Goal: Task Accomplishment & Management: Complete application form

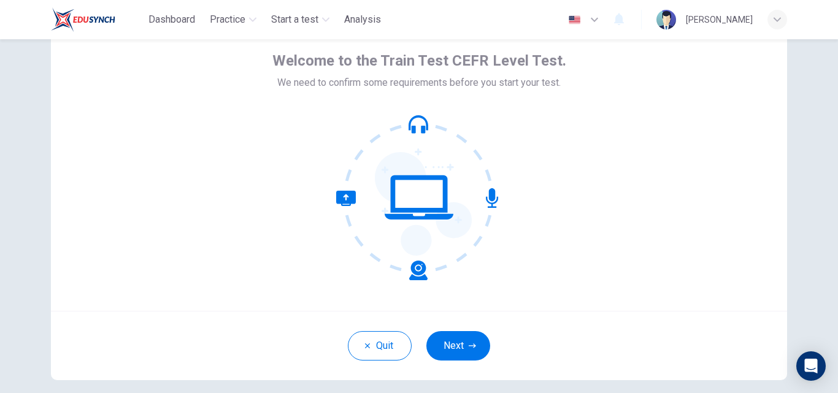
scroll to position [113, 0]
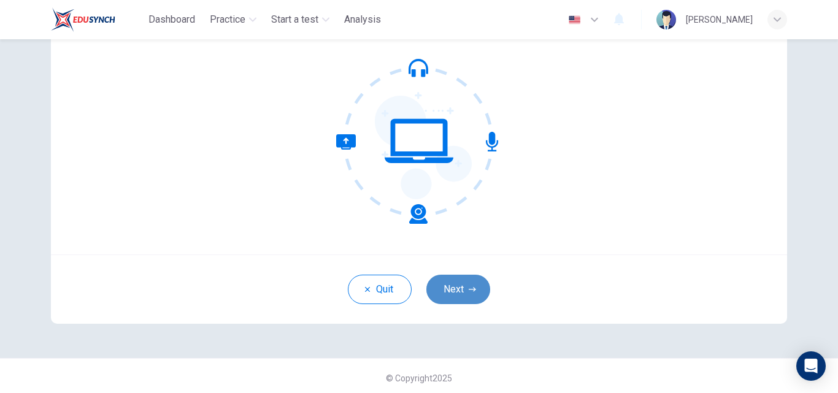
click at [442, 290] on button "Next" at bounding box center [458, 289] width 64 height 29
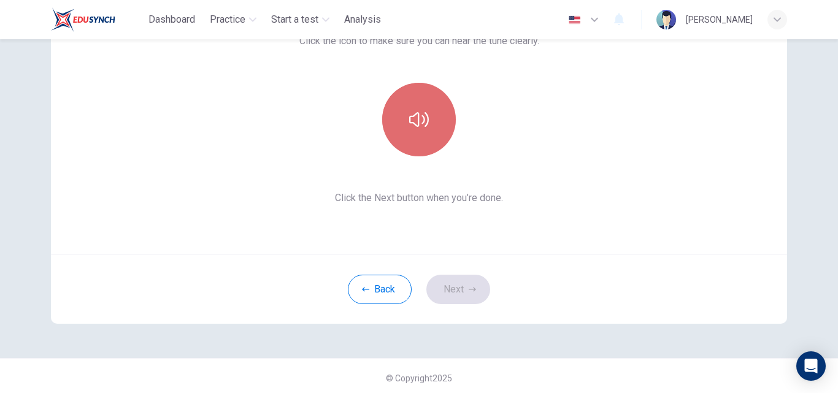
click at [411, 106] on button "button" at bounding box center [419, 120] width 74 height 74
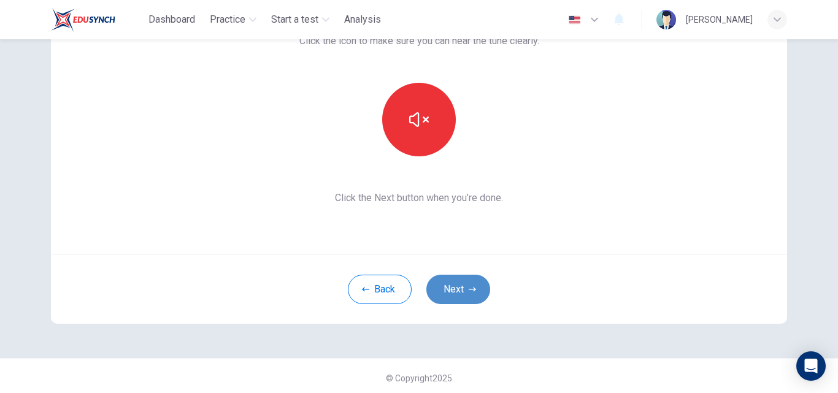
click at [468, 291] on icon "button" at bounding box center [471, 289] width 7 height 7
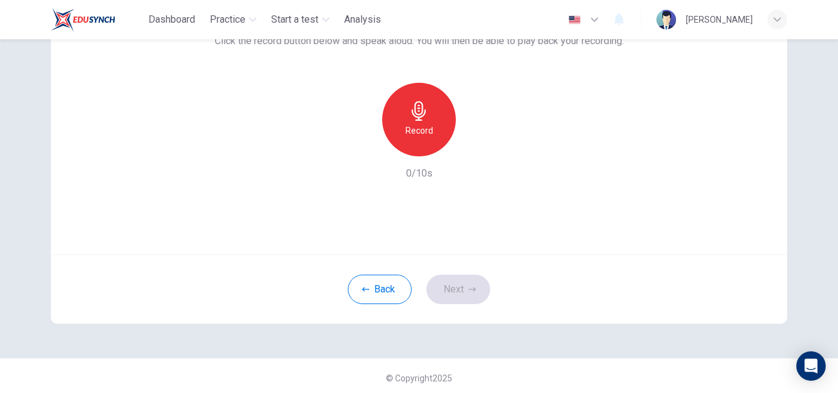
click at [428, 142] on div "Record" at bounding box center [419, 120] width 74 height 74
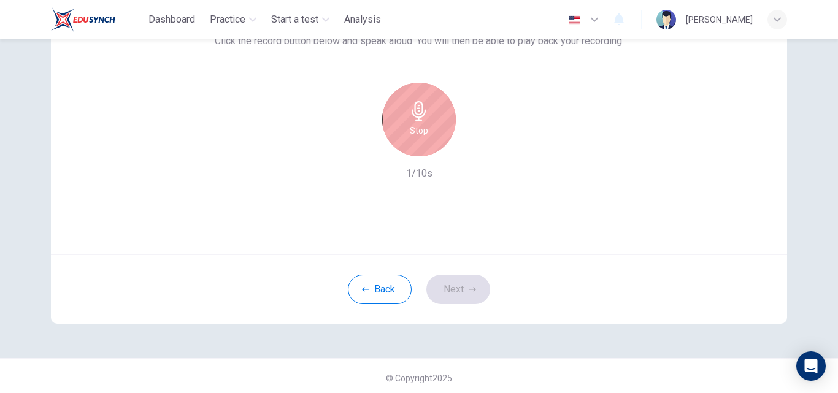
click at [421, 137] on h6 "Stop" at bounding box center [419, 130] width 18 height 15
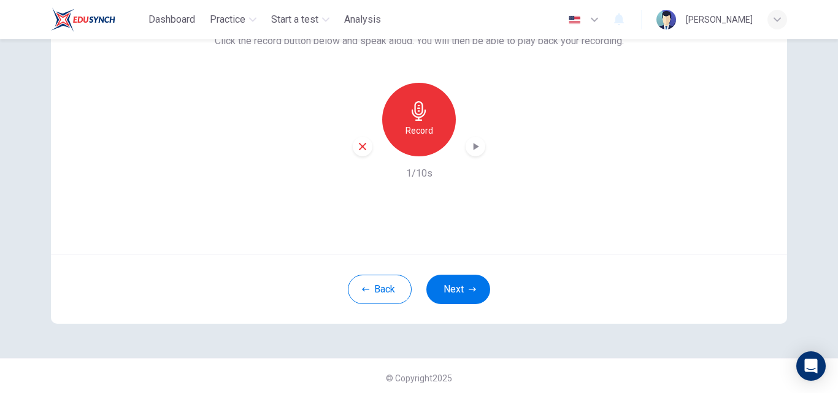
click at [473, 147] on icon "button" at bounding box center [476, 146] width 6 height 7
click at [429, 131] on h6 "Record" at bounding box center [419, 130] width 28 height 15
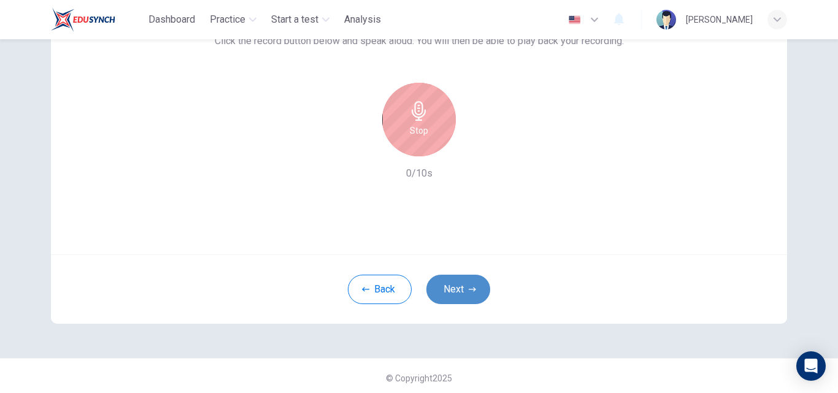
click at [456, 287] on button "Next" at bounding box center [458, 289] width 64 height 29
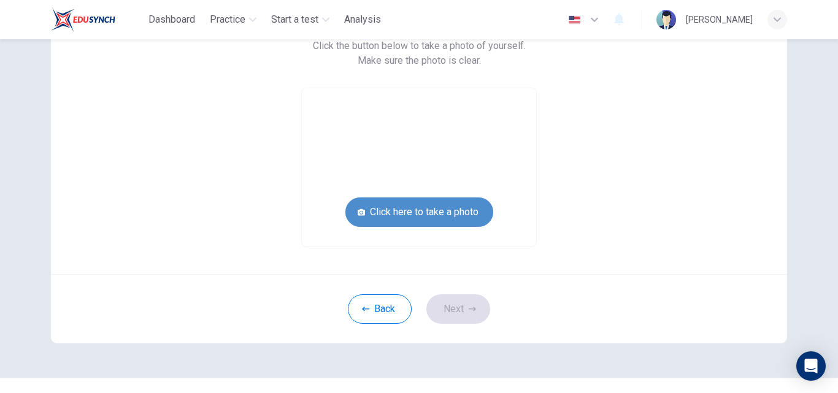
click at [440, 211] on button "Click here to take a photo" at bounding box center [419, 211] width 148 height 29
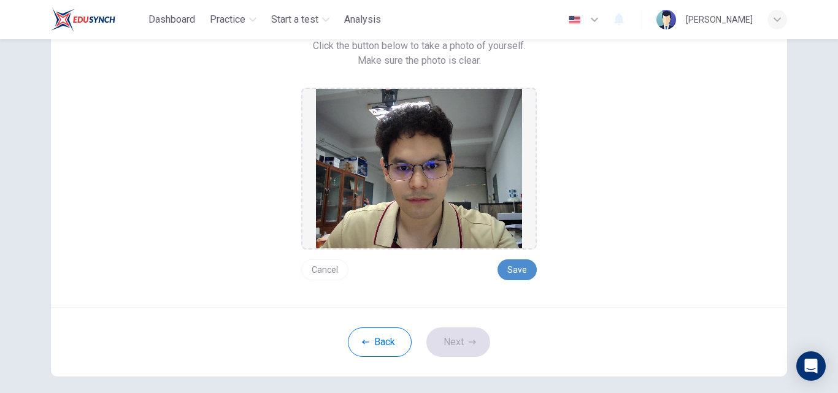
click at [522, 259] on button "Save" at bounding box center [516, 269] width 39 height 21
click at [455, 344] on button "Next" at bounding box center [458, 341] width 64 height 29
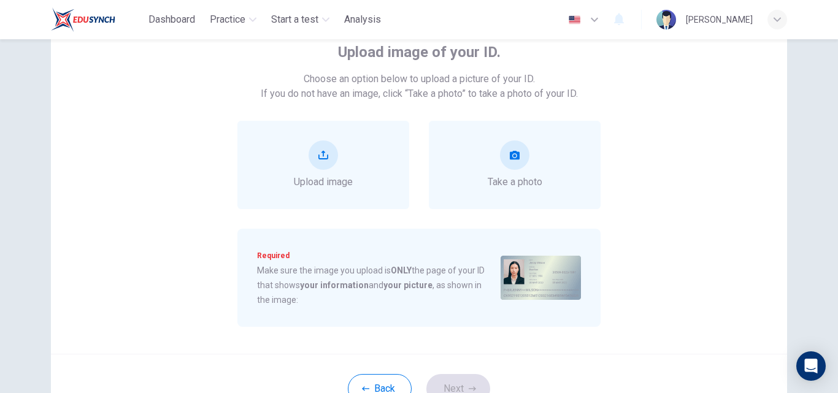
scroll to position [77, 0]
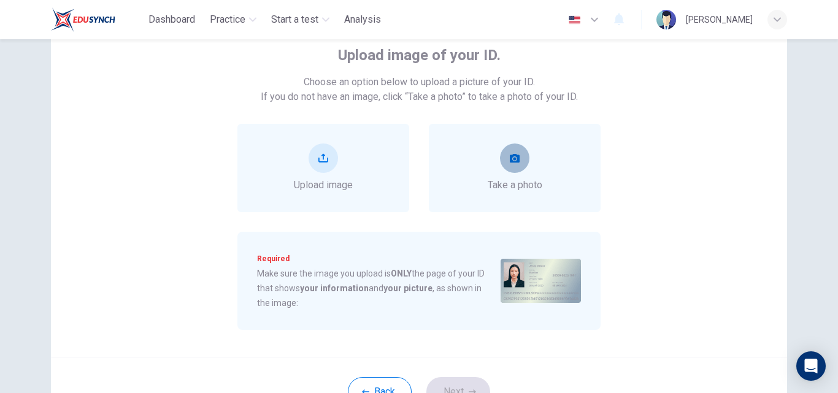
click at [521, 164] on button "take photo" at bounding box center [514, 157] width 29 height 29
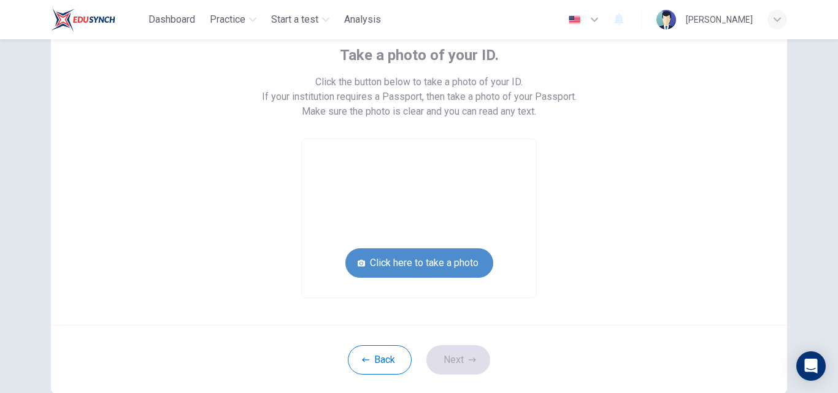
click at [416, 264] on button "Click here to take a photo" at bounding box center [419, 262] width 148 height 29
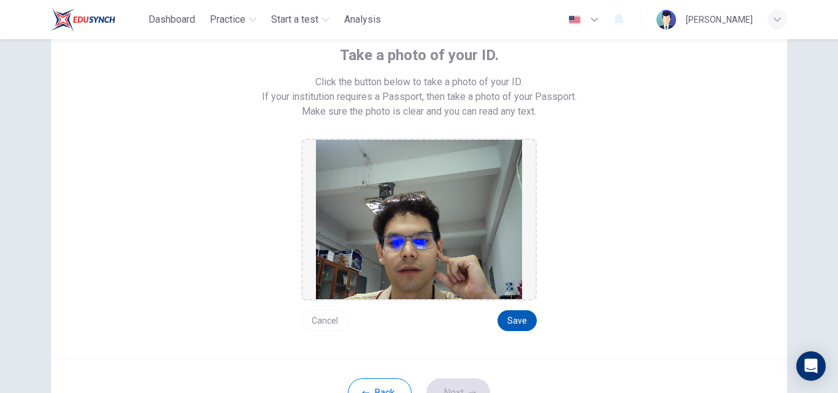
click at [518, 315] on button "Save" at bounding box center [516, 320] width 39 height 21
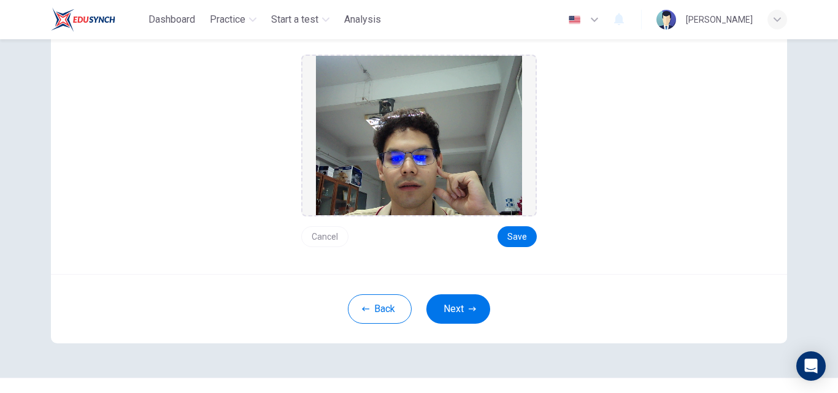
scroll to position [185, 0]
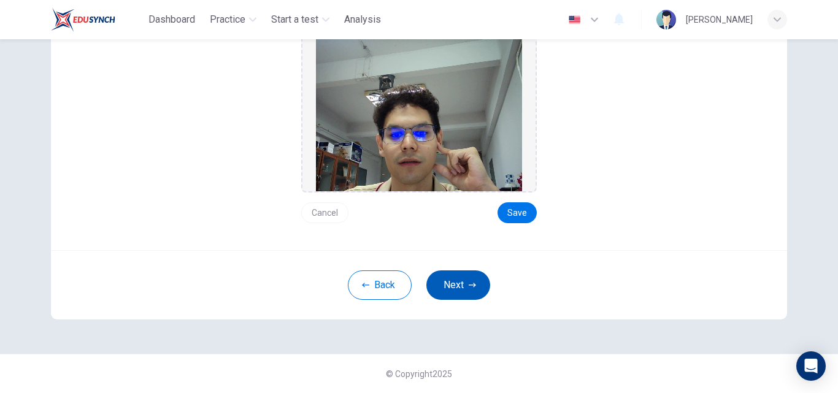
click at [486, 288] on div "Back Next" at bounding box center [419, 284] width 736 height 69
click at [477, 287] on button "Next" at bounding box center [458, 284] width 64 height 29
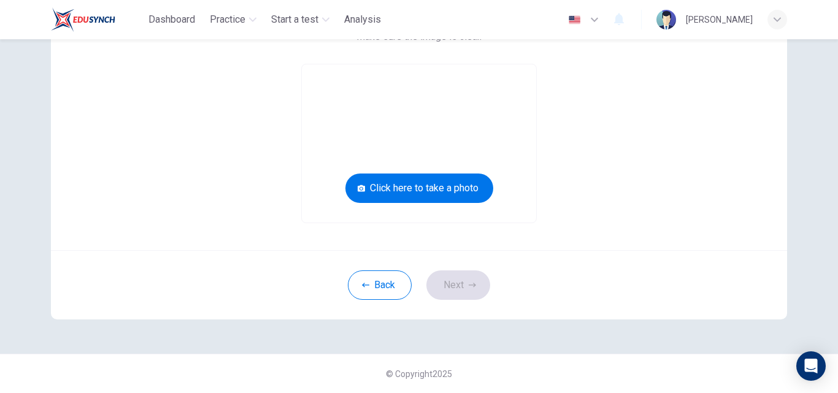
scroll to position [0, 0]
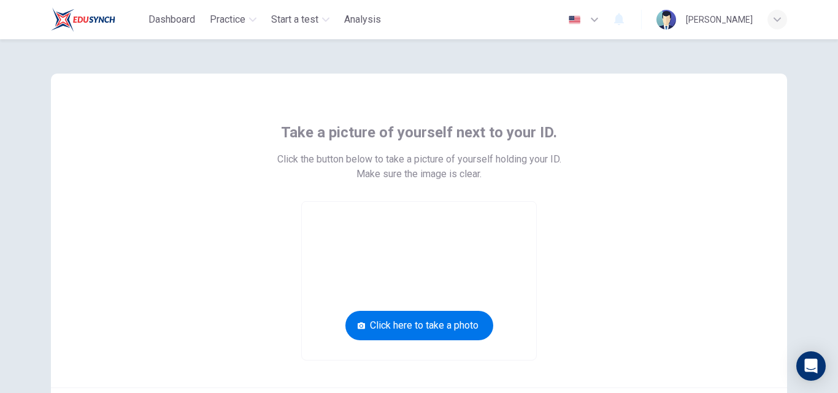
click at [113, 16] on img at bounding box center [83, 19] width 64 height 25
